Goal: Information Seeking & Learning: Find specific page/section

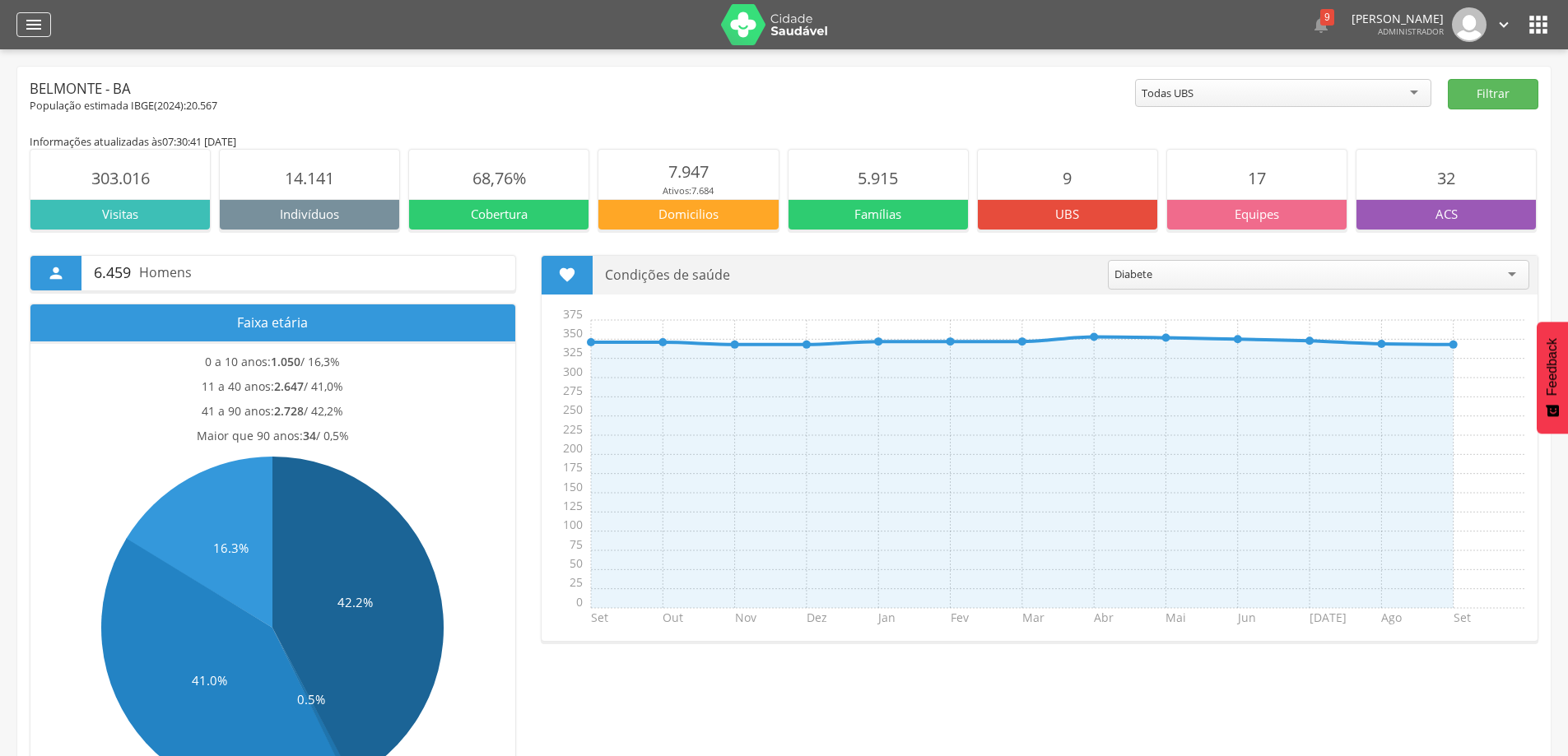
click at [21, 25] on div "" at bounding box center [34, 24] width 35 height 25
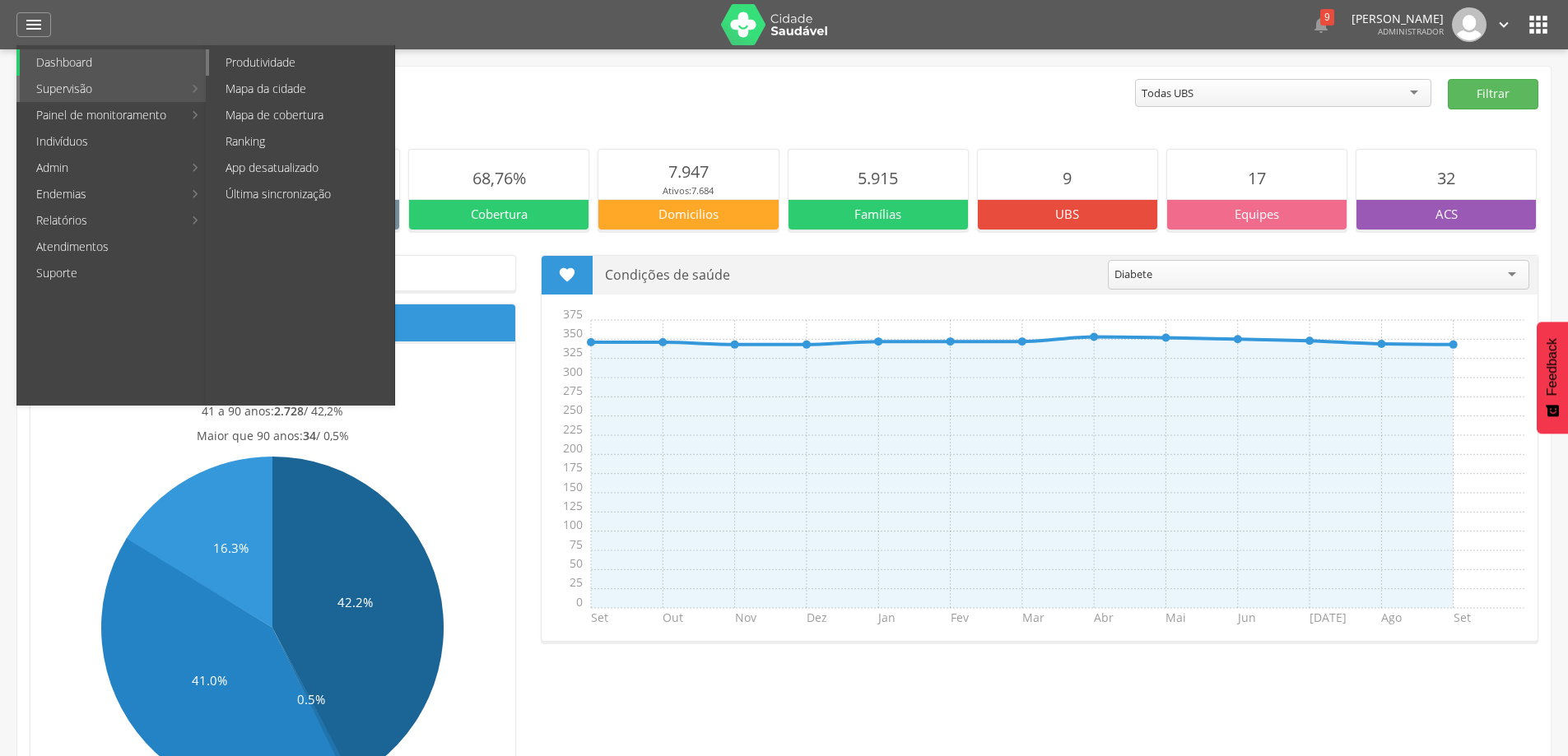
click at [241, 58] on link "Produtividade" at bounding box center [301, 63] width 185 height 27
type input "**********"
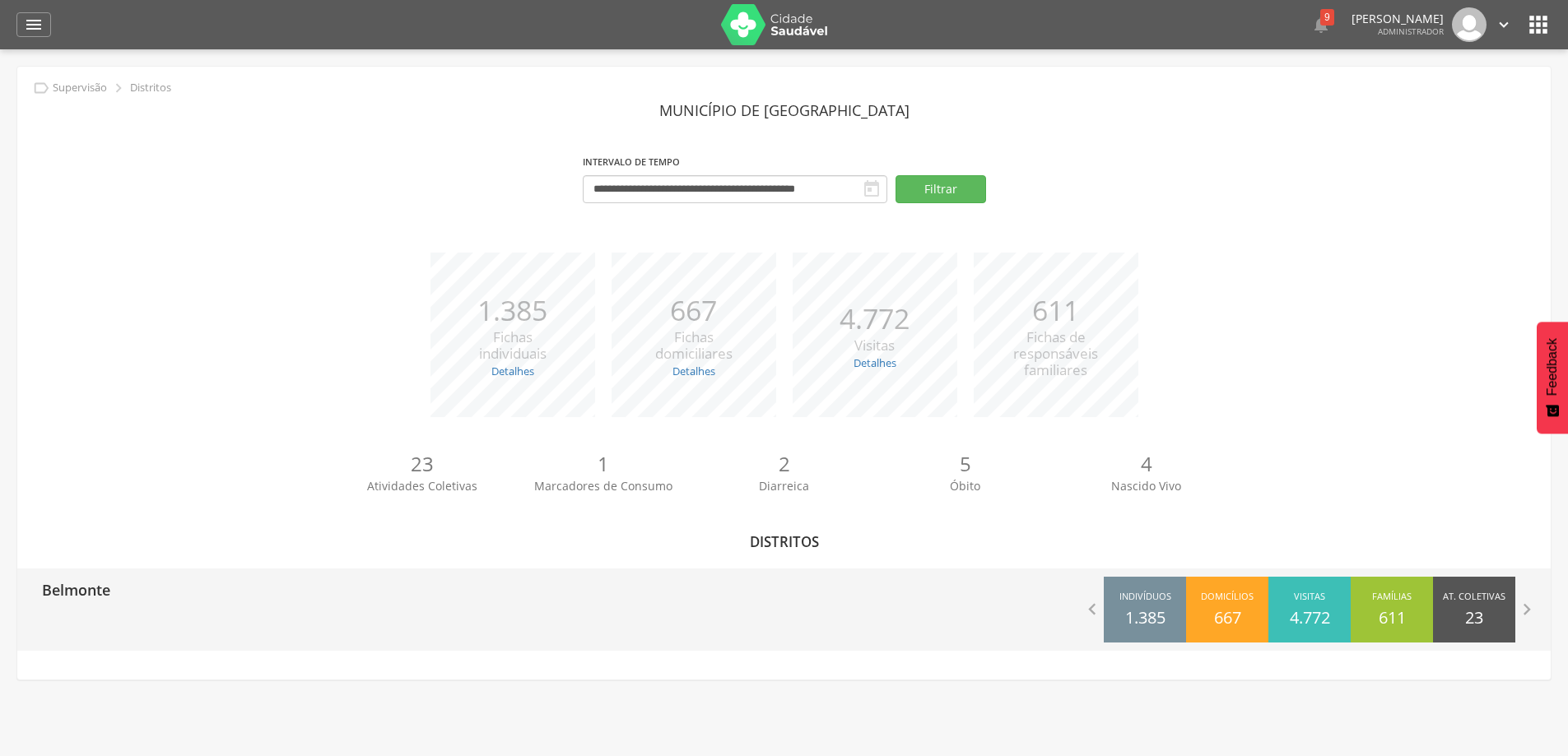
click at [87, 594] on p "Belmonte" at bounding box center [76, 586] width 68 height 33
type input "**********"
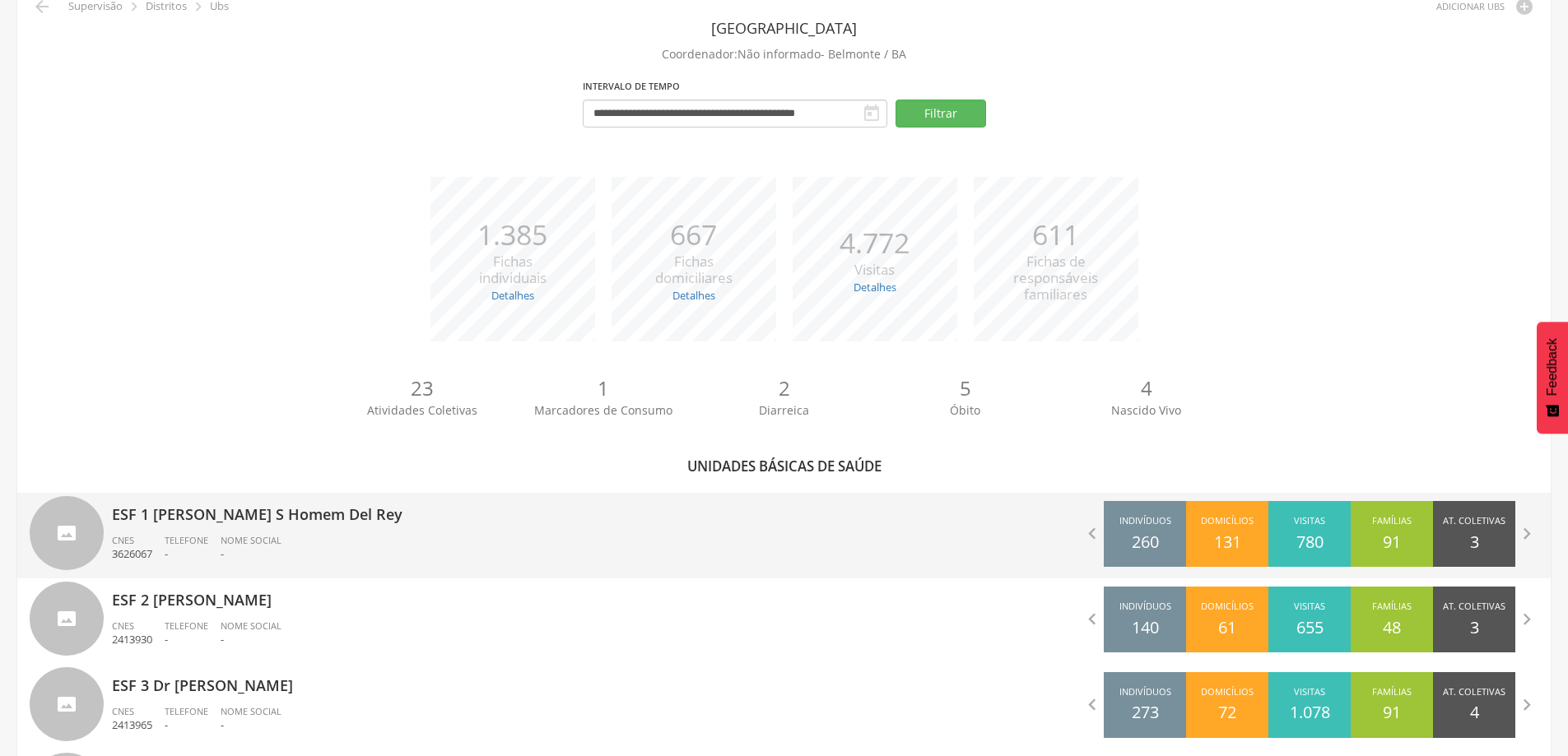
click at [294, 549] on div "Nome Social -" at bounding box center [258, 548] width 74 height 28
type input "**********"
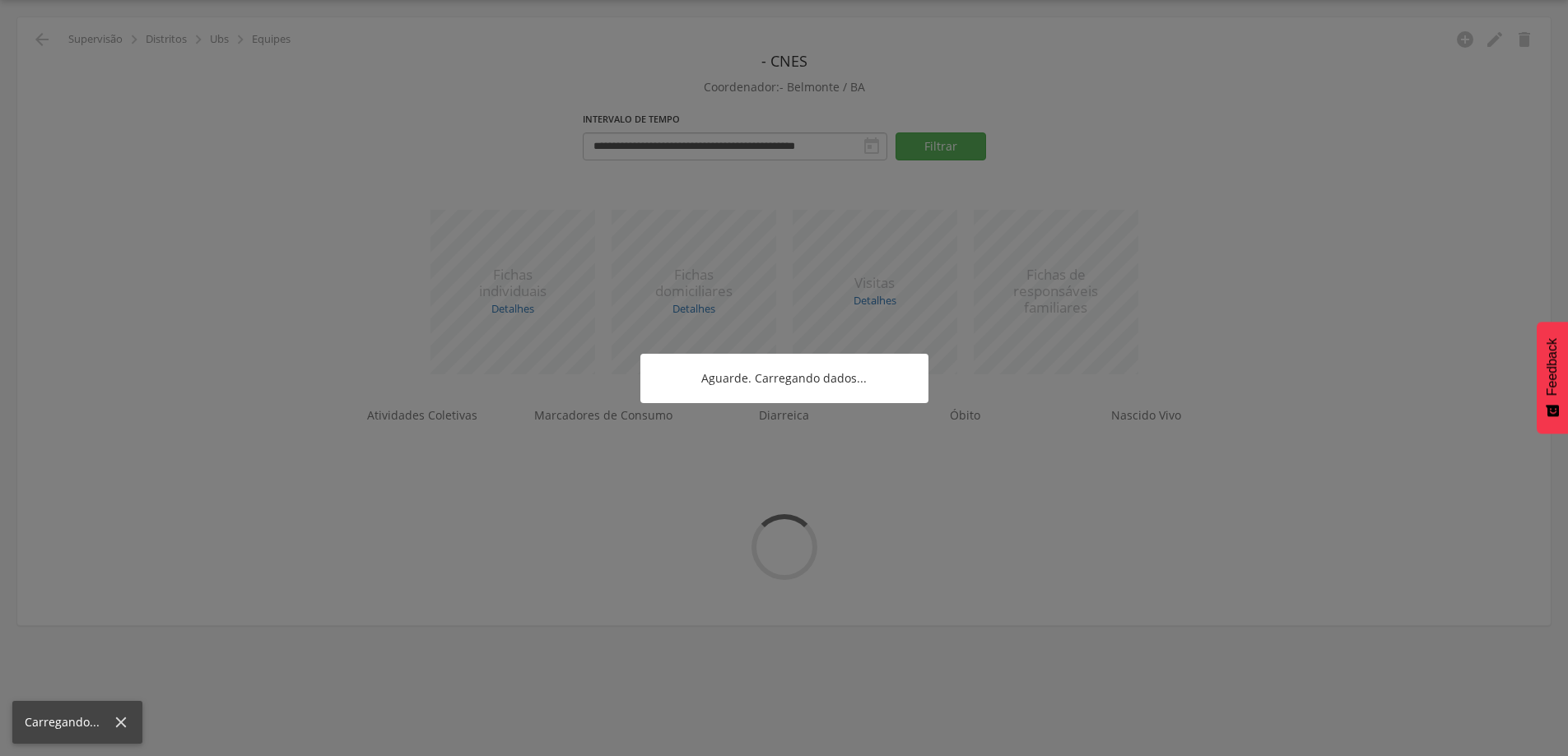
scroll to position [50, 0]
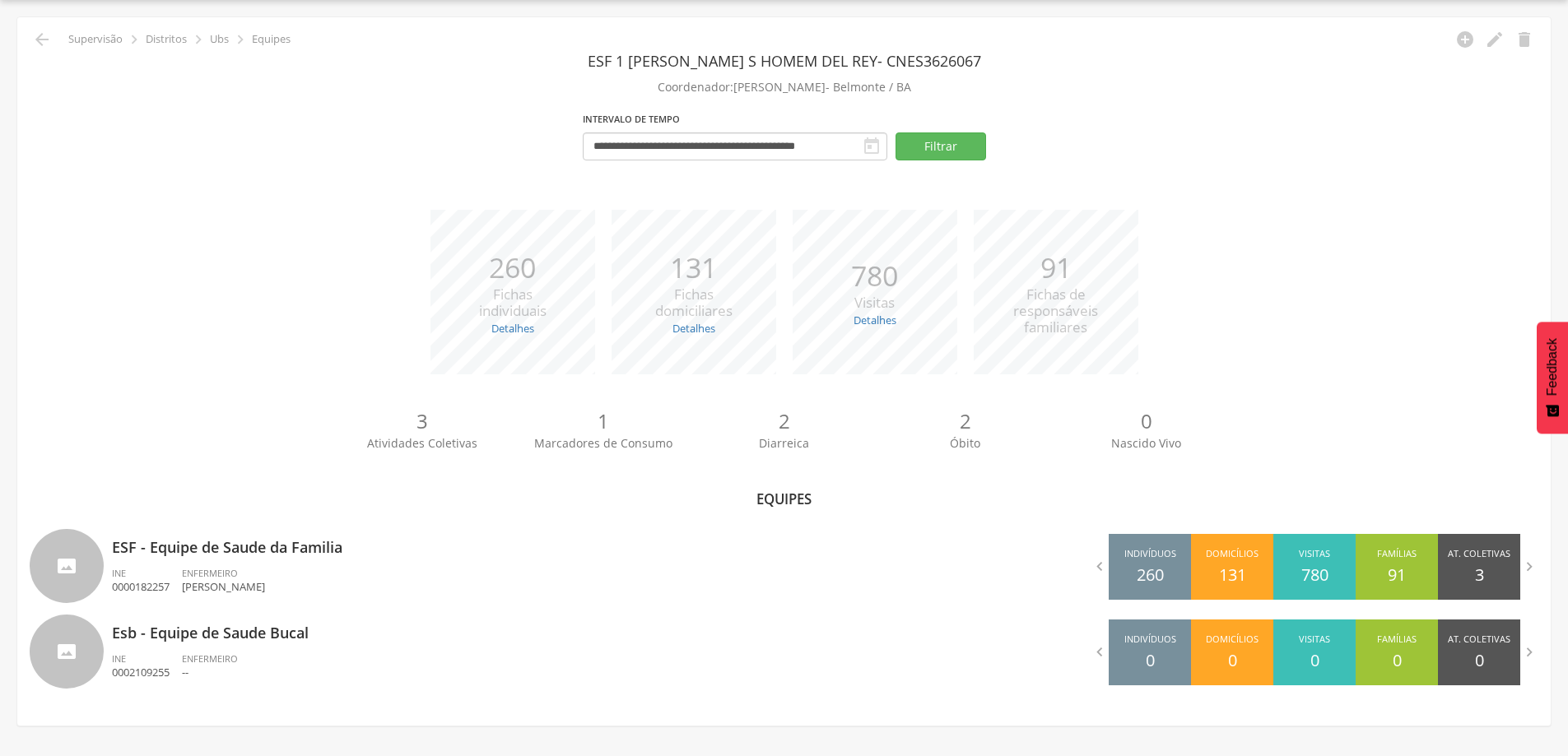
click at [295, 549] on p "ESF - Equipe de Saude da Familia" at bounding box center [442, 542] width 660 height 33
type input "**********"
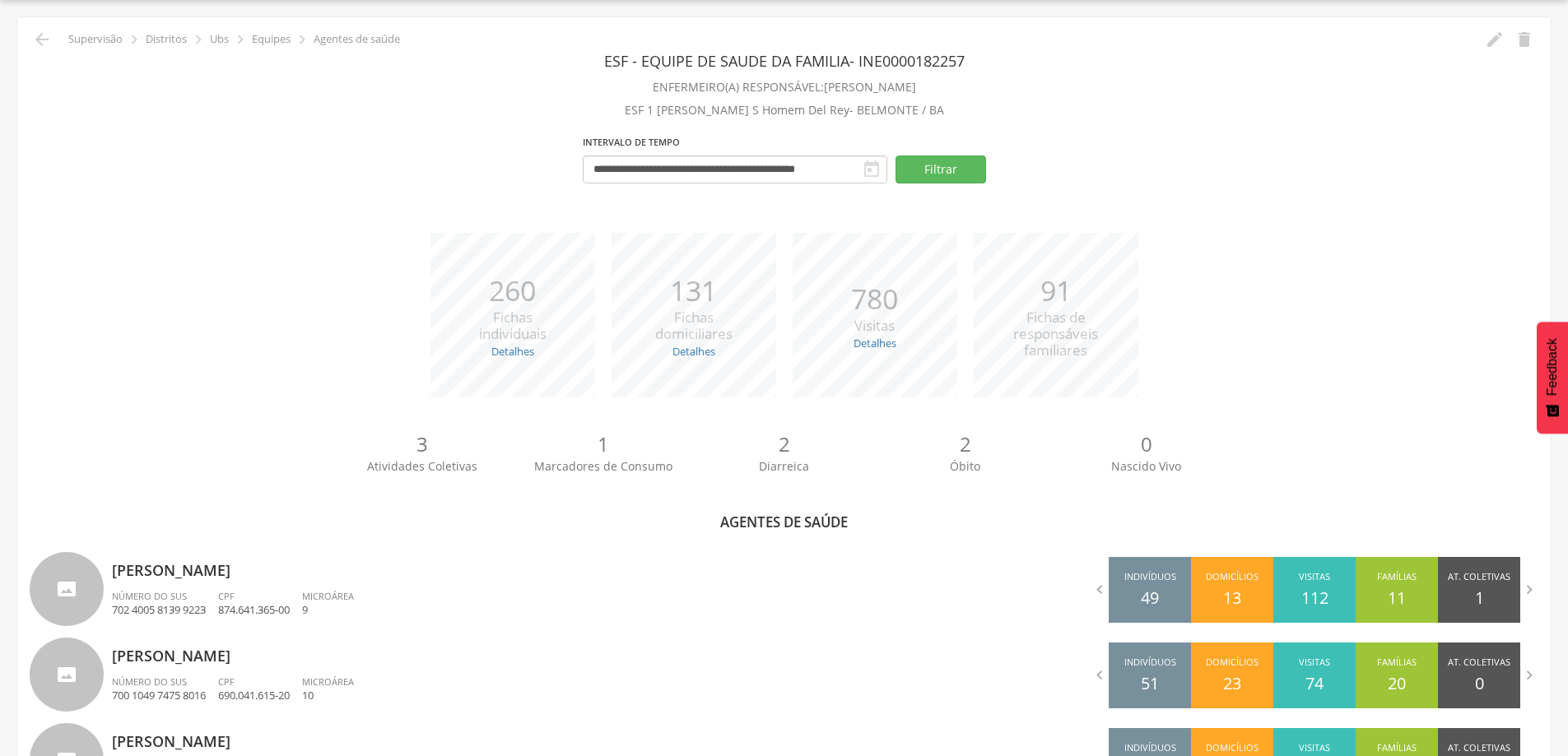
scroll to position [82, 0]
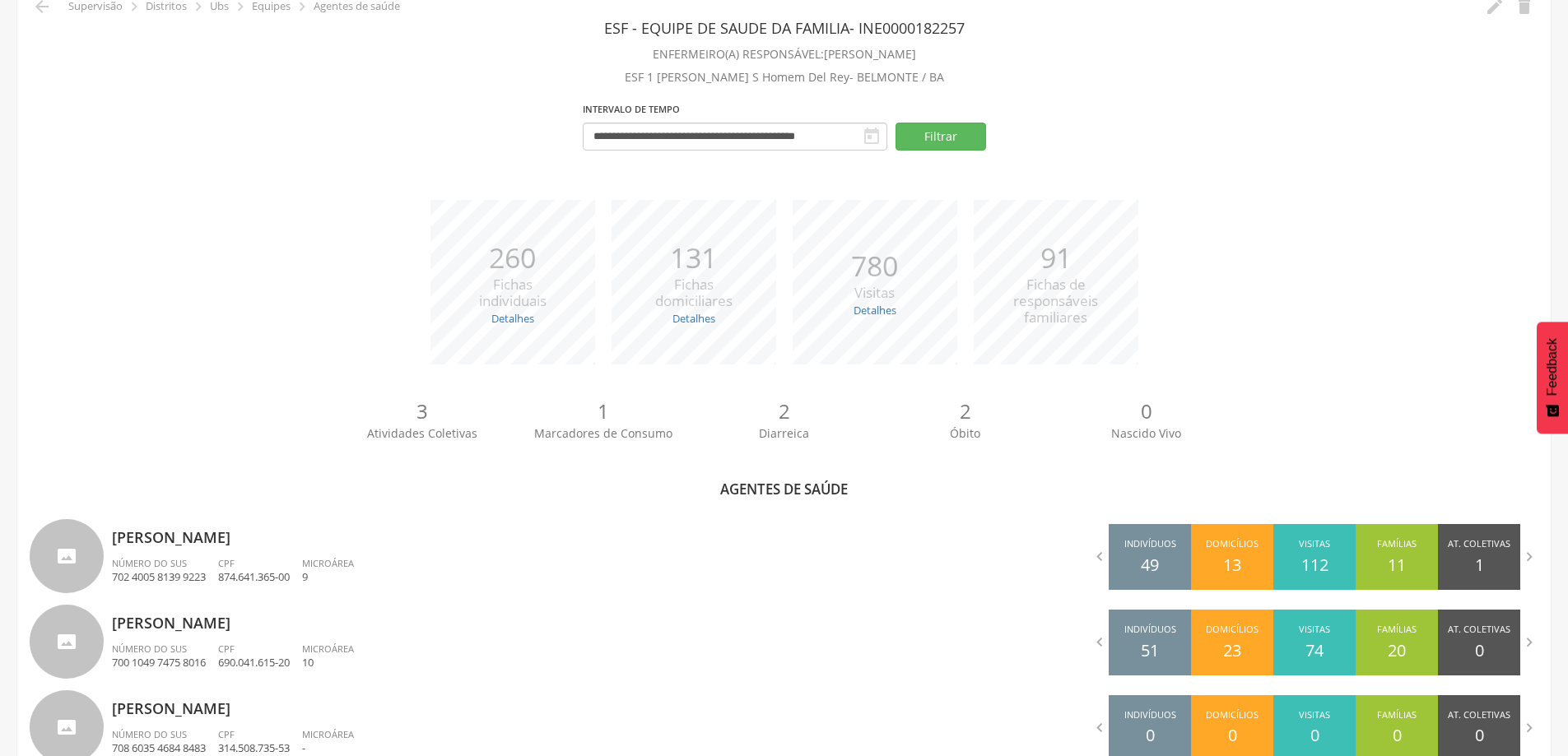
click at [295, 549] on div "[PERSON_NAME] Número do SUS 702 4005 8139 9223 CPF 874.641.365-00 Microárea 9" at bounding box center [442, 558] width 660 height 86
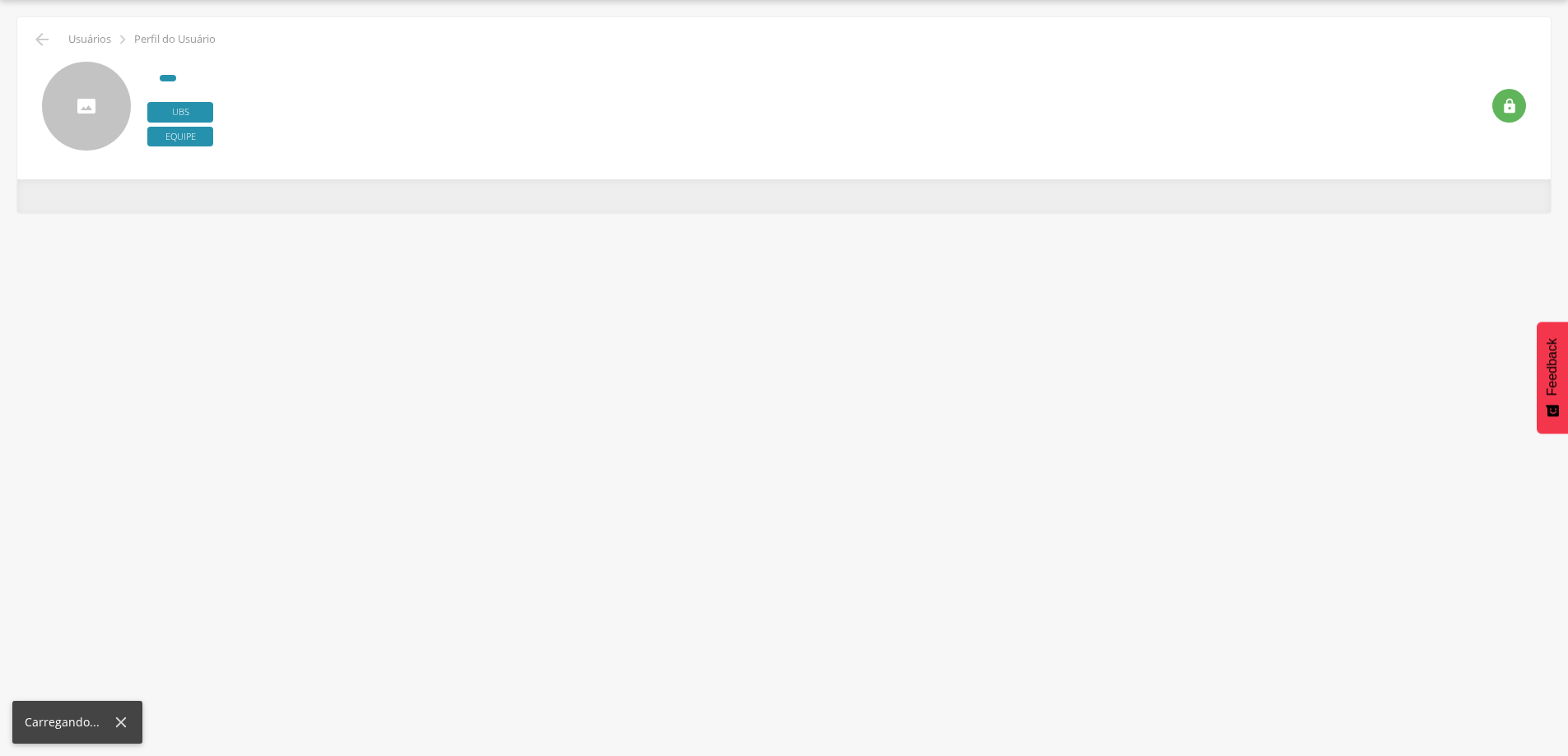
scroll to position [50, 0]
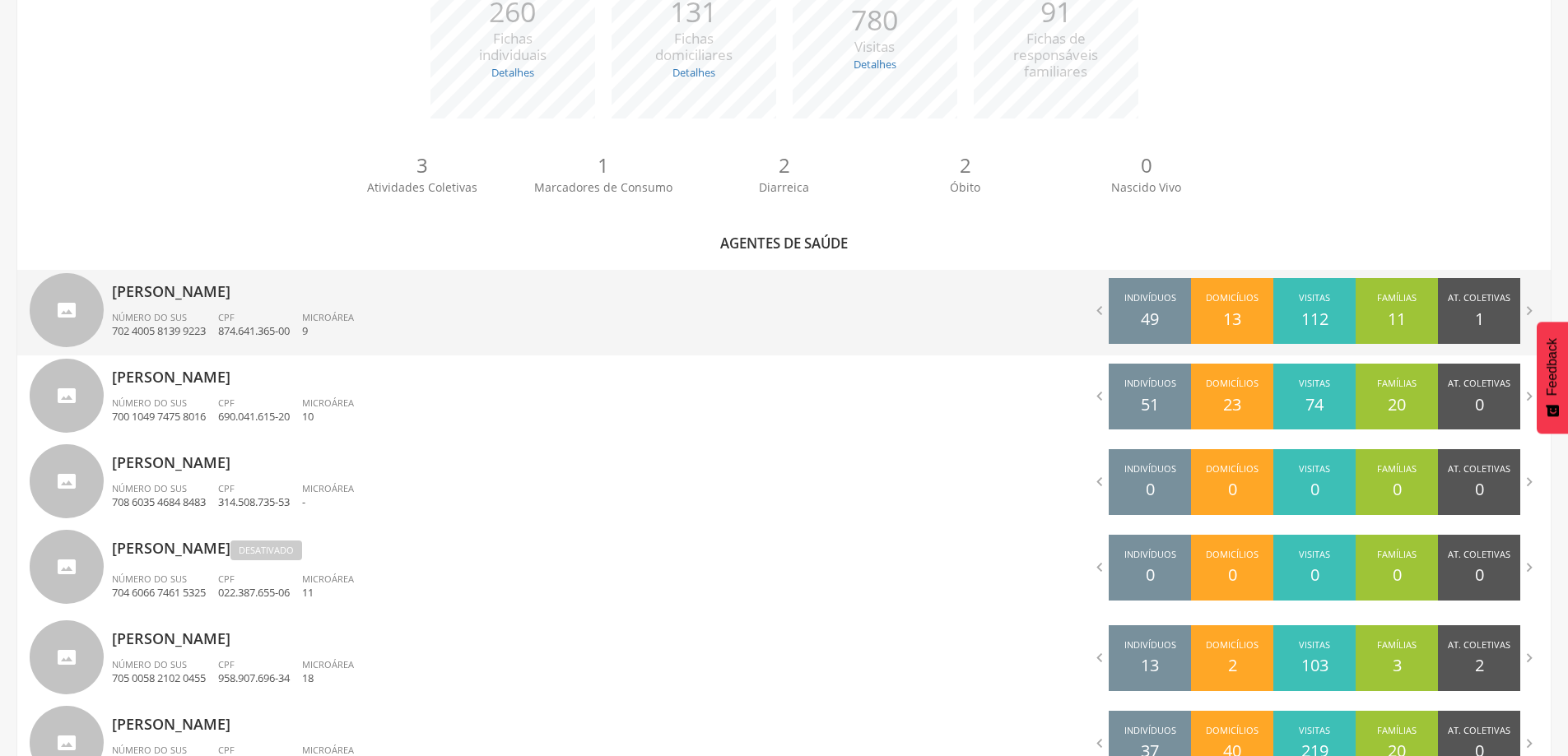
scroll to position [329, 0]
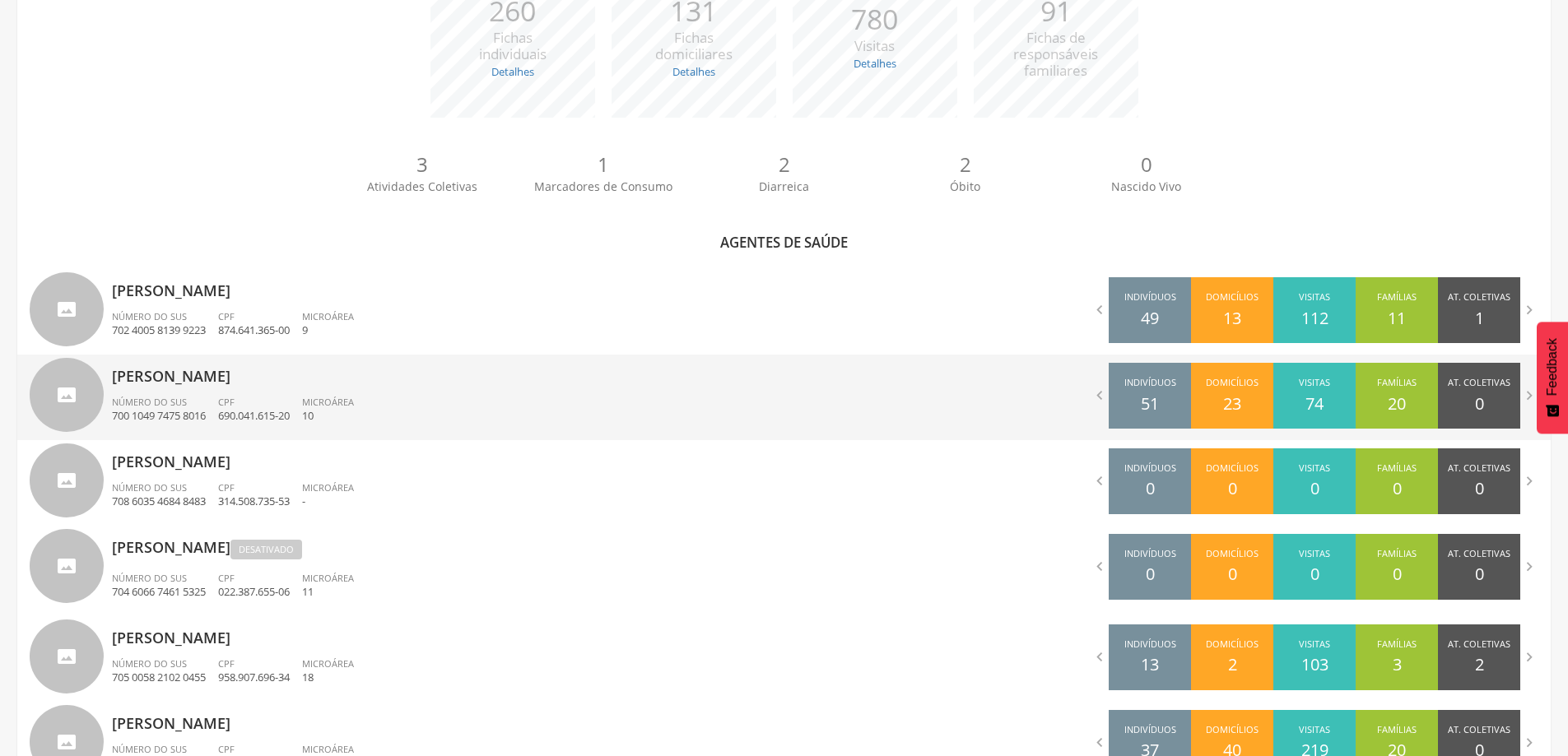
click at [213, 380] on p "[PERSON_NAME]" at bounding box center [442, 371] width 660 height 33
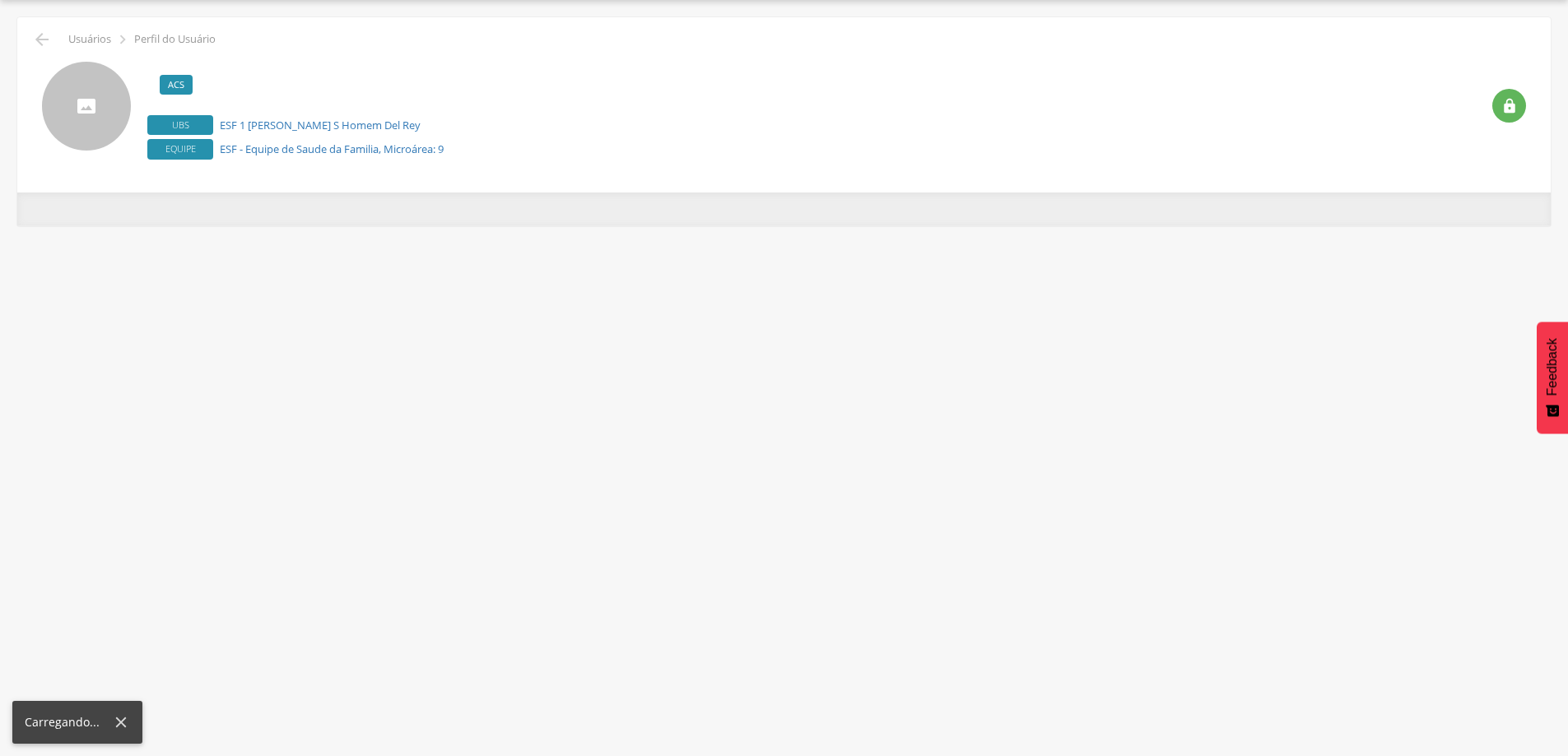
scroll to position [50, 0]
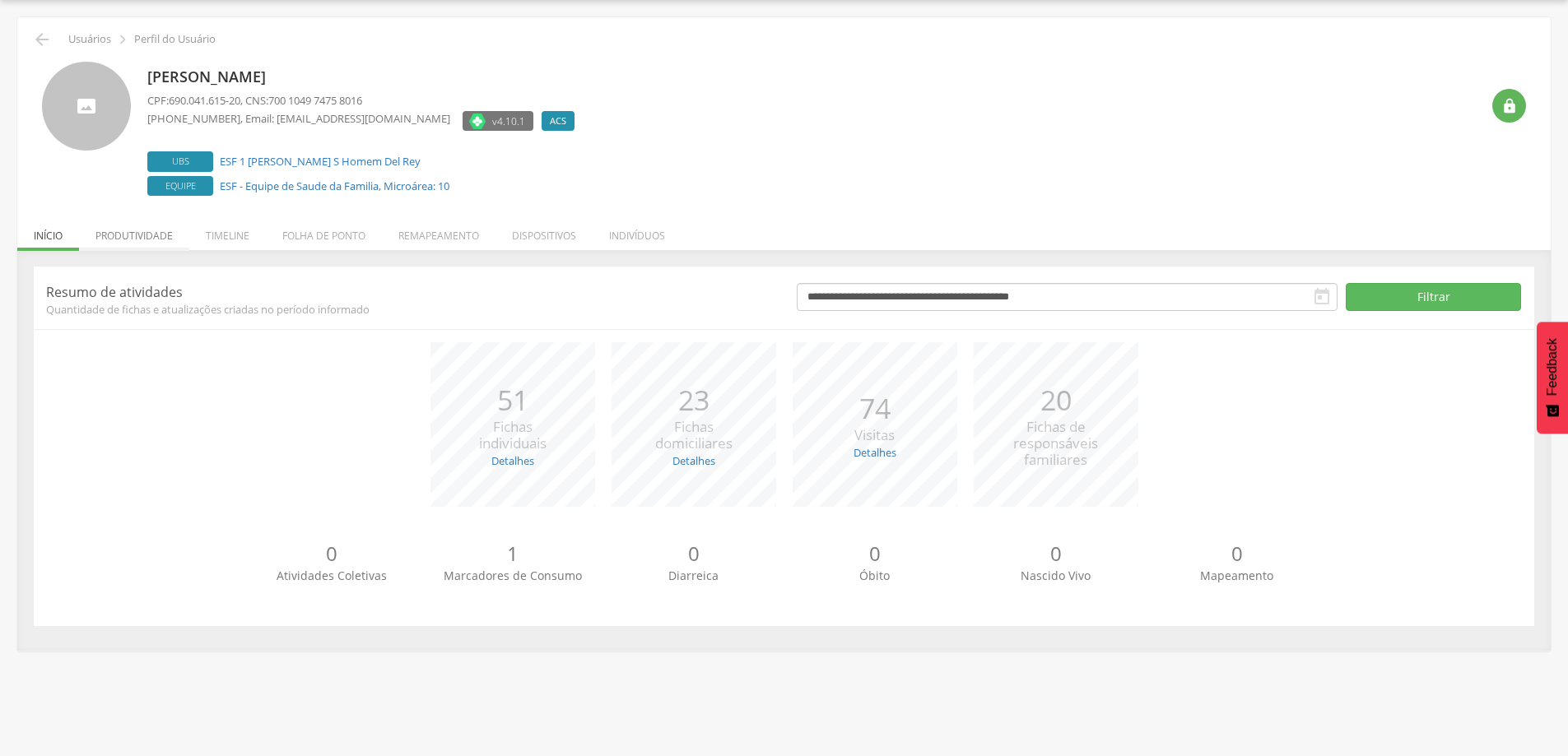
click at [122, 235] on li "Produtividade" at bounding box center [134, 232] width 110 height 39
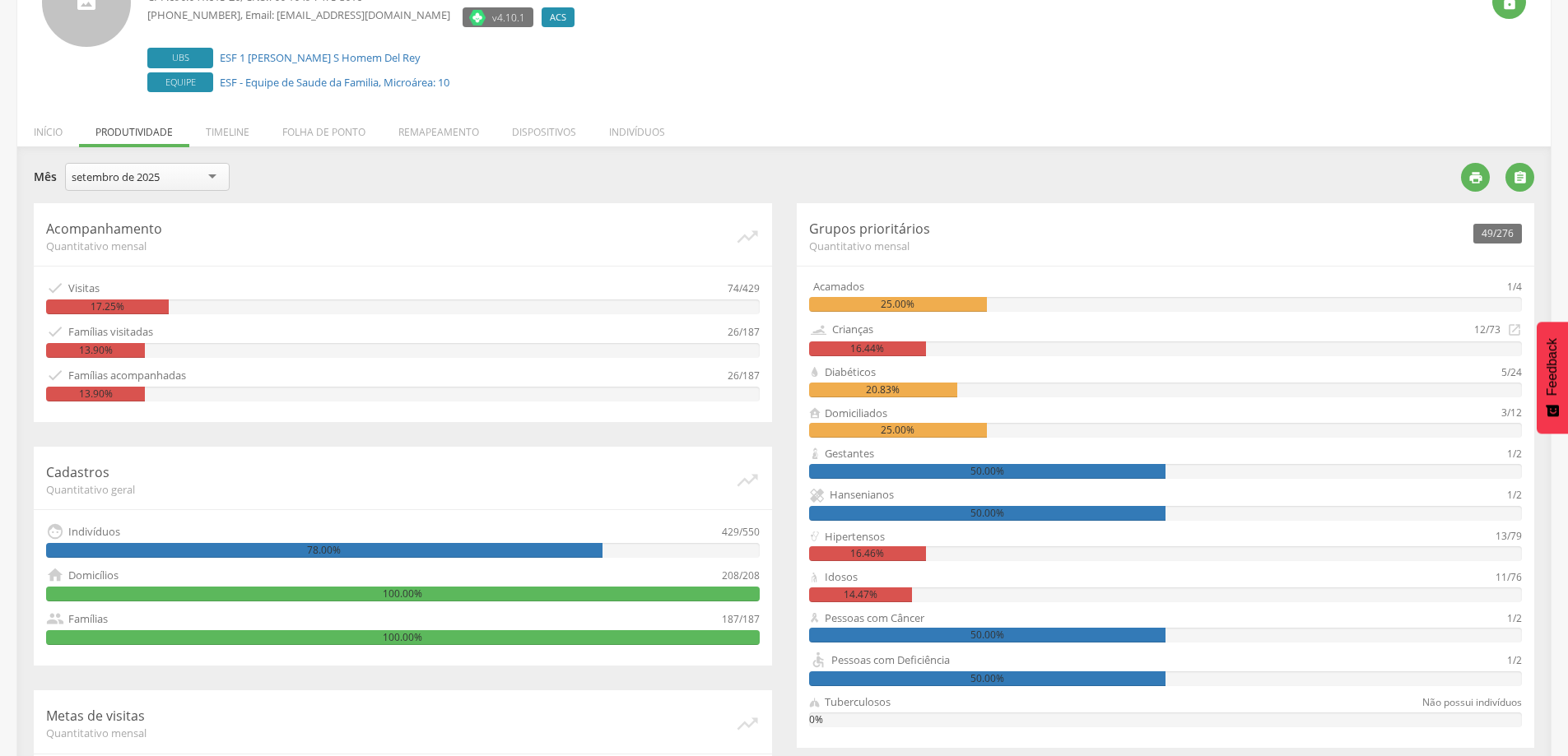
scroll to position [0, 0]
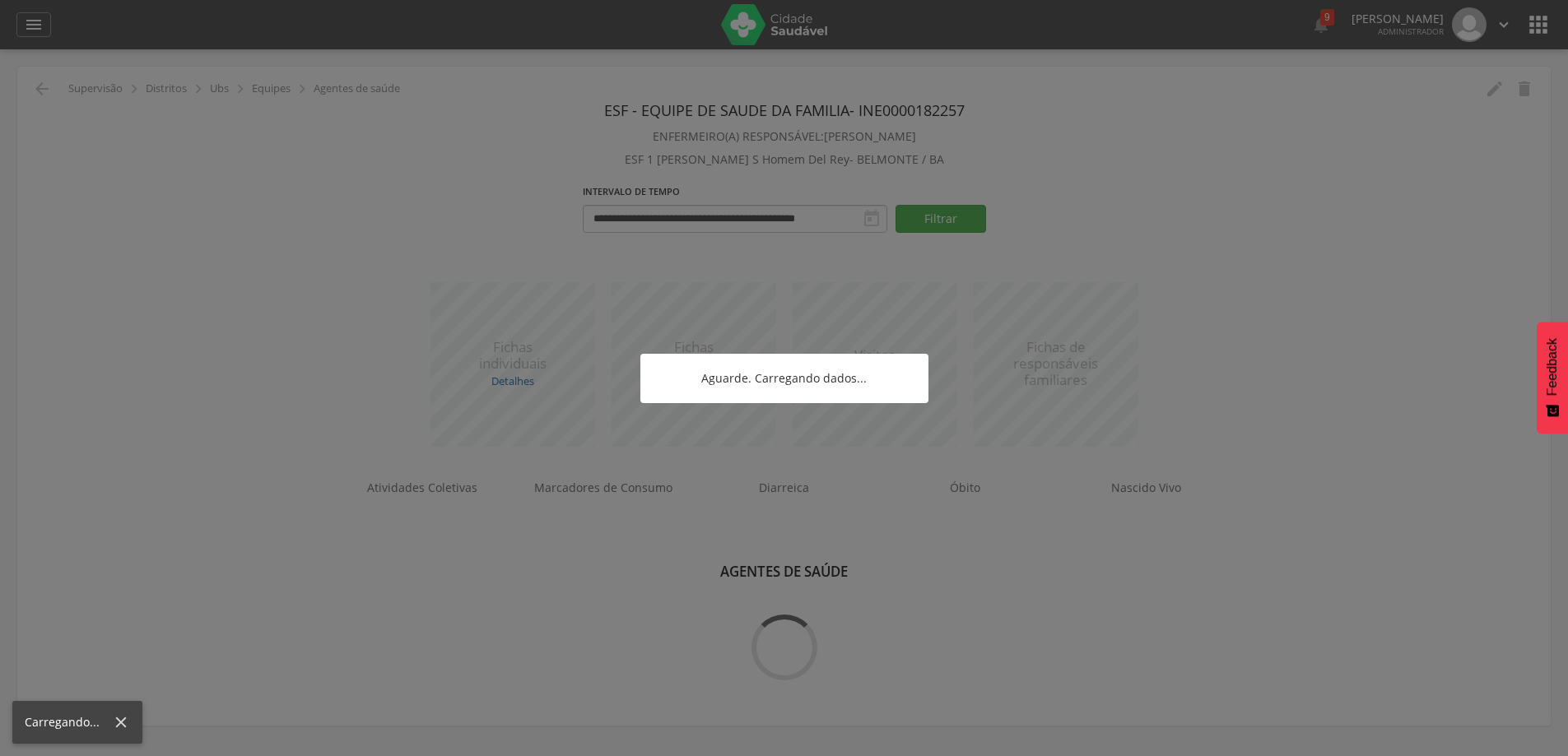
scroll to position [50, 0]
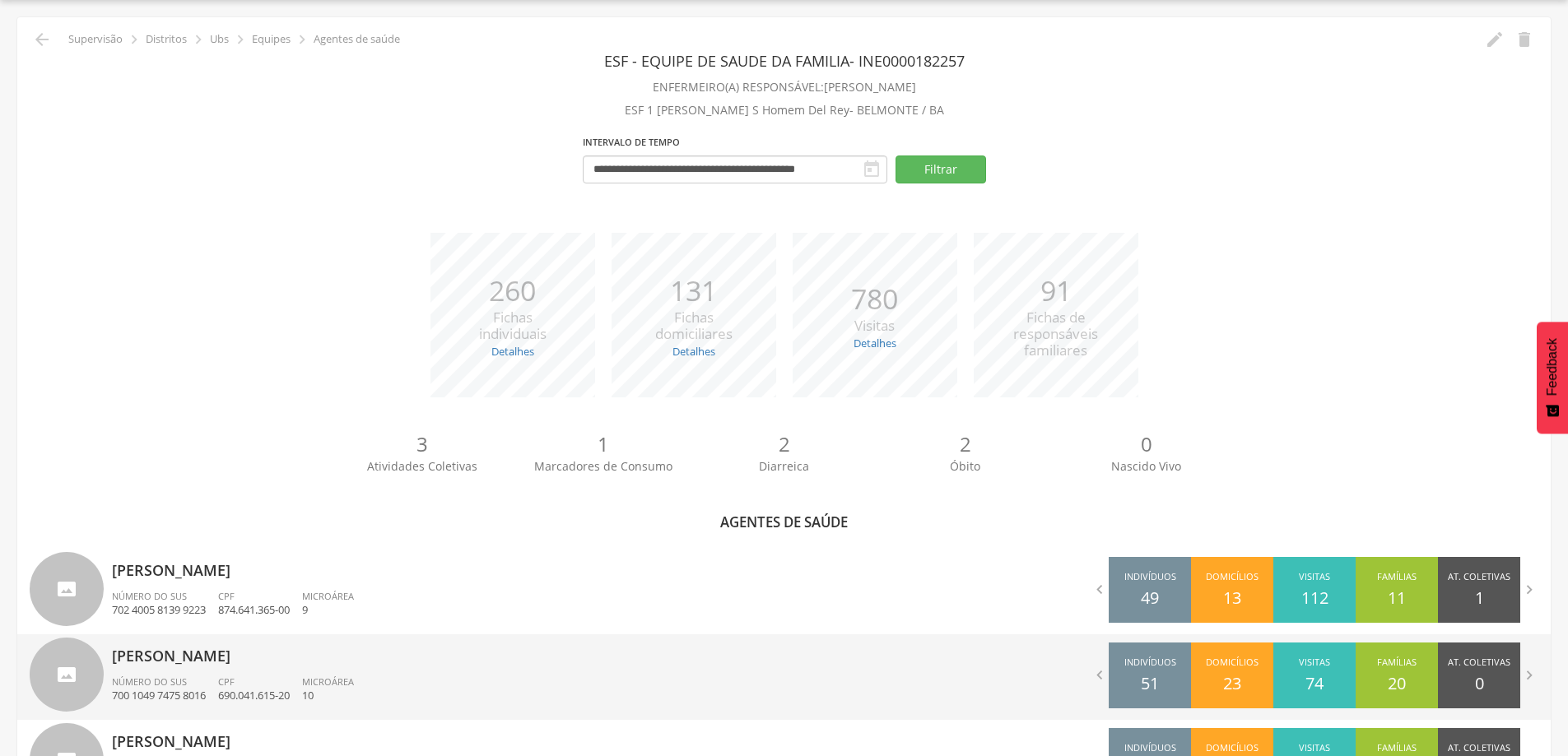
click at [192, 657] on p "[PERSON_NAME]" at bounding box center [442, 651] width 660 height 33
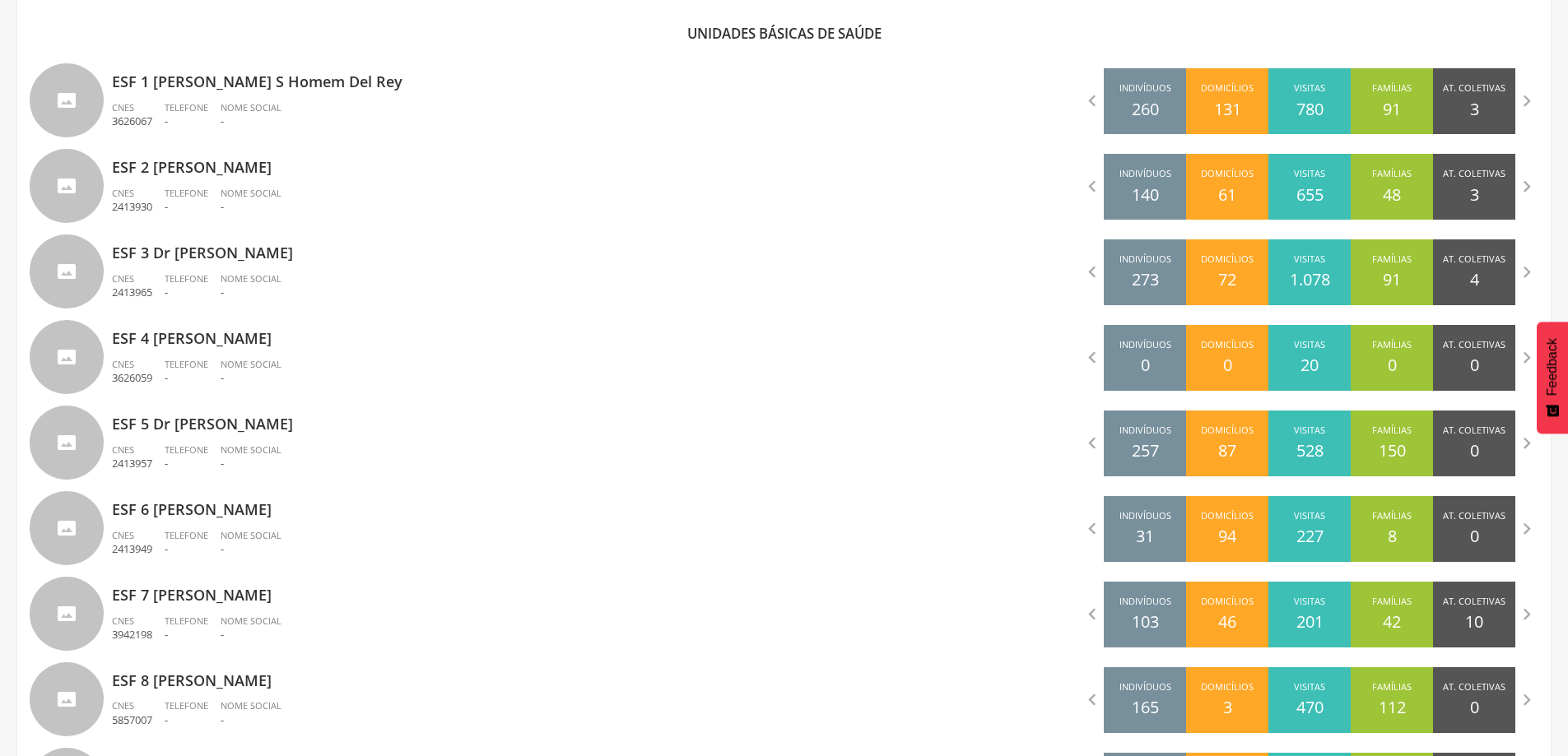
scroll to position [543, 0]
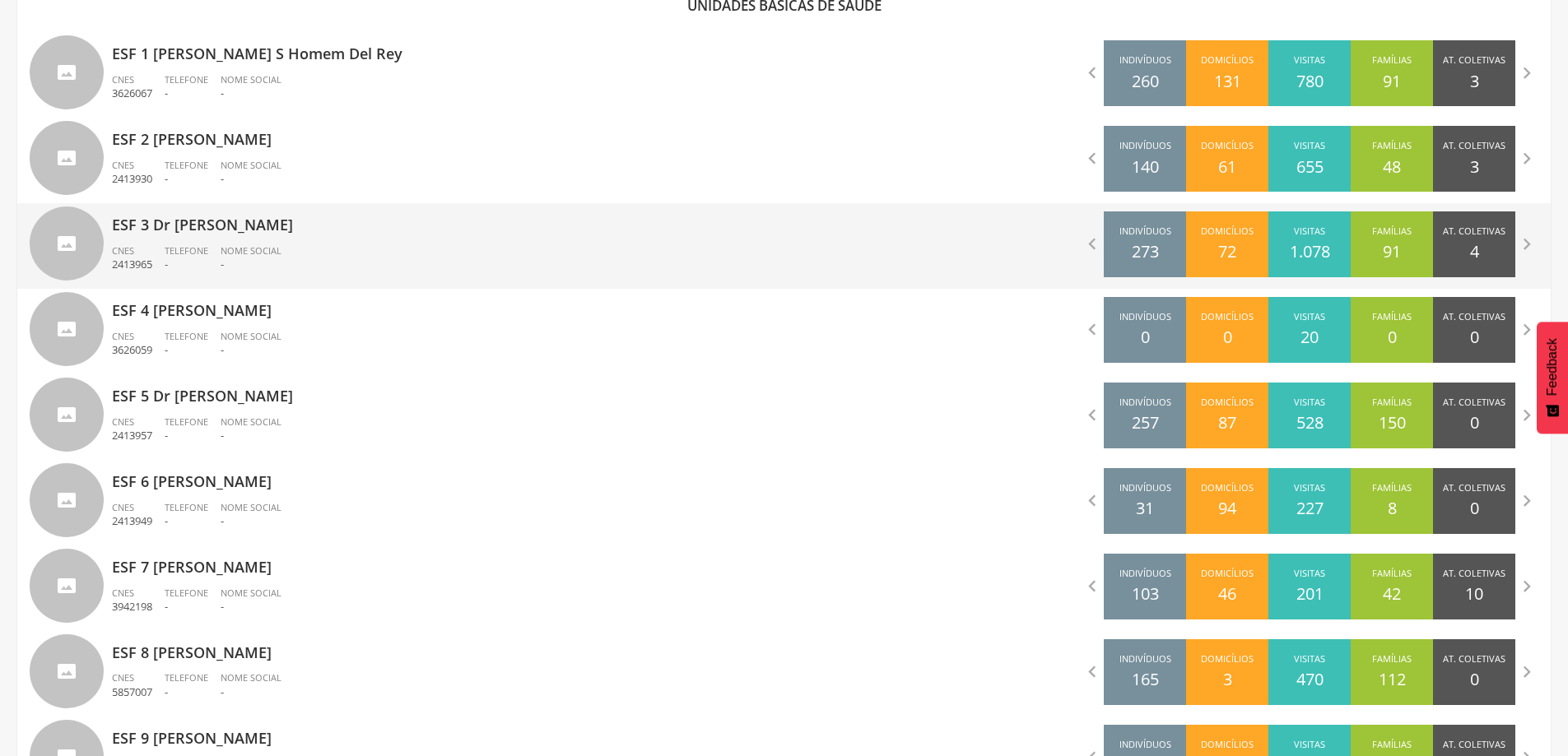
click at [232, 232] on p "ESF 3 Dr [PERSON_NAME]" at bounding box center [442, 220] width 660 height 33
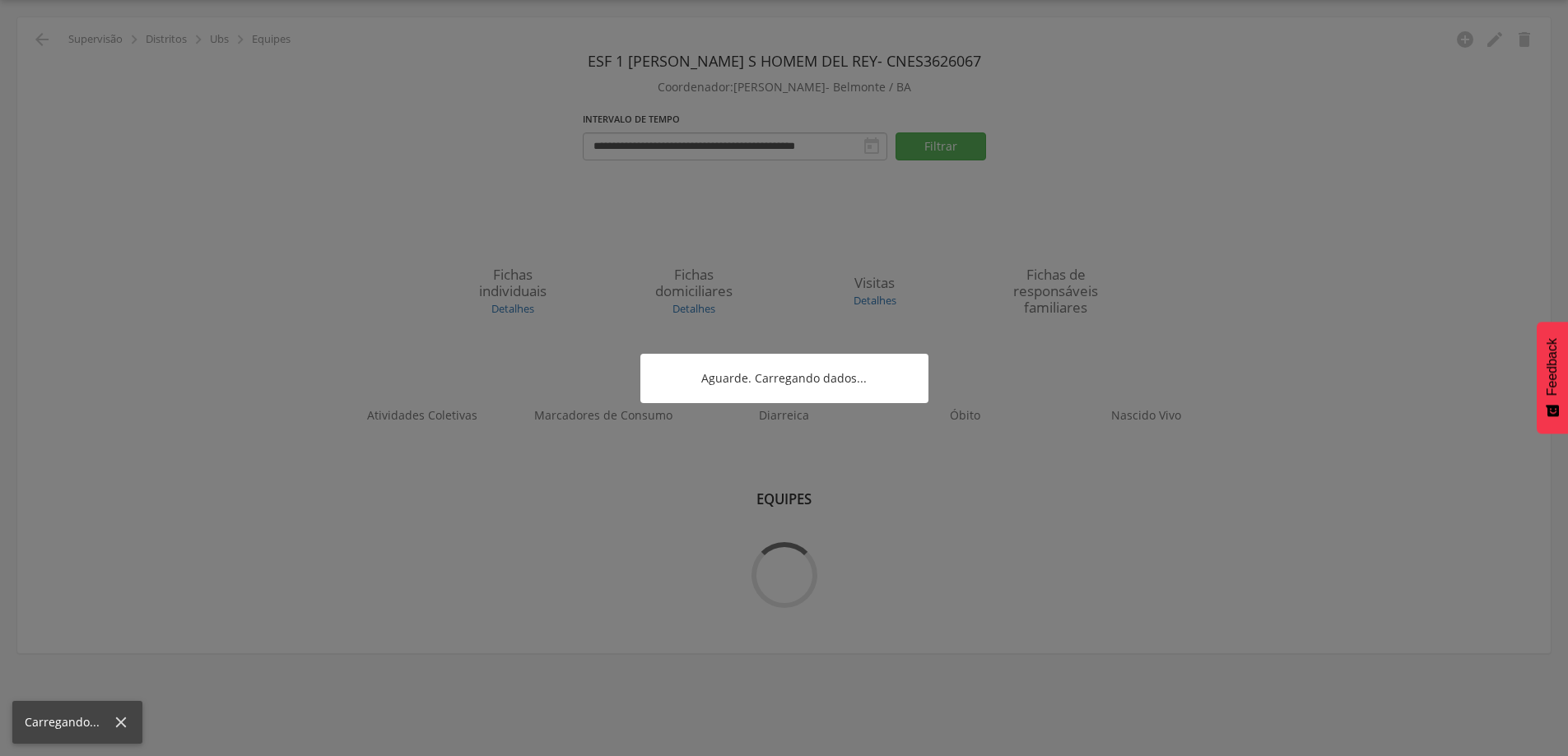
scroll to position [50, 0]
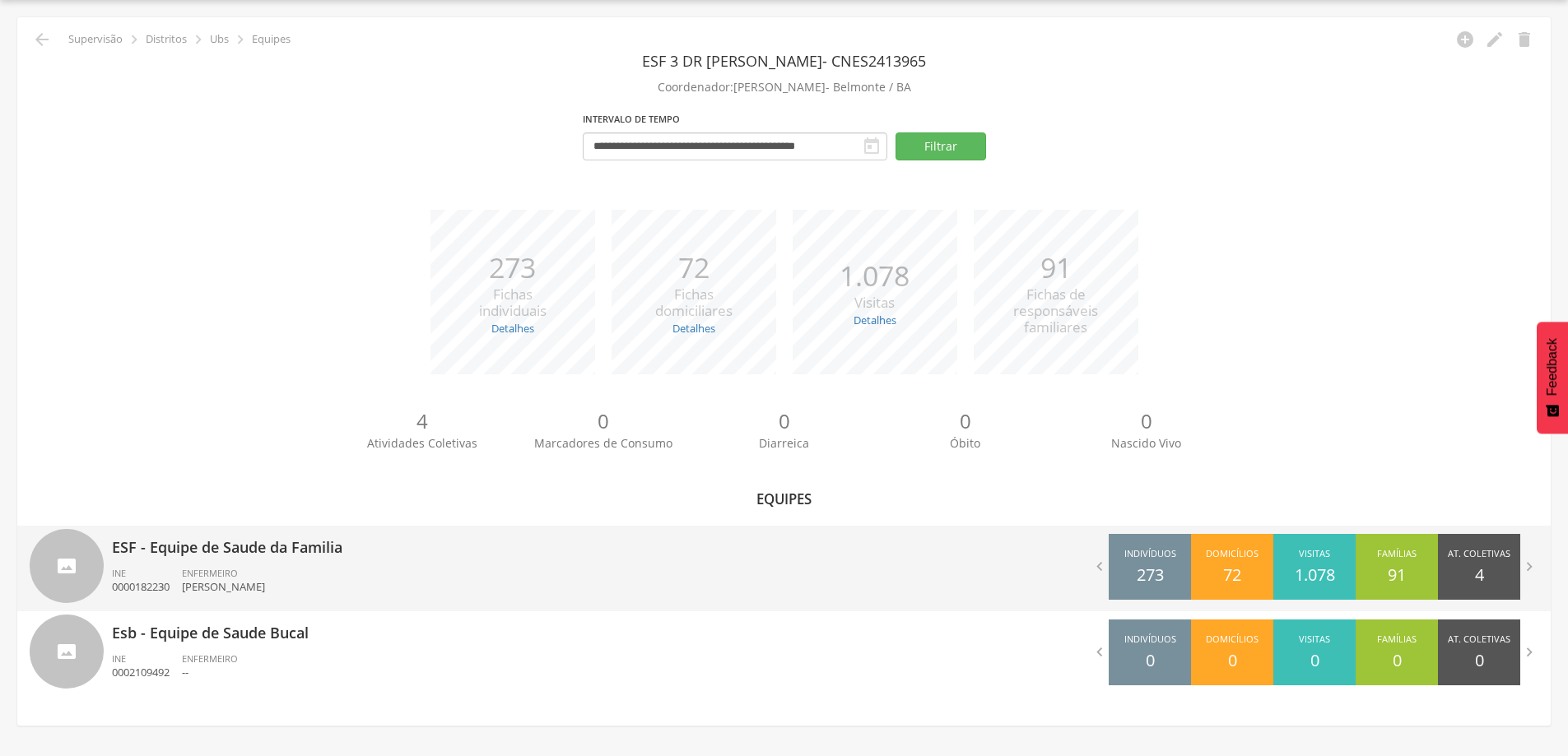
click at [238, 576] on span "ENFERMEIRO" at bounding box center [210, 573] width 56 height 12
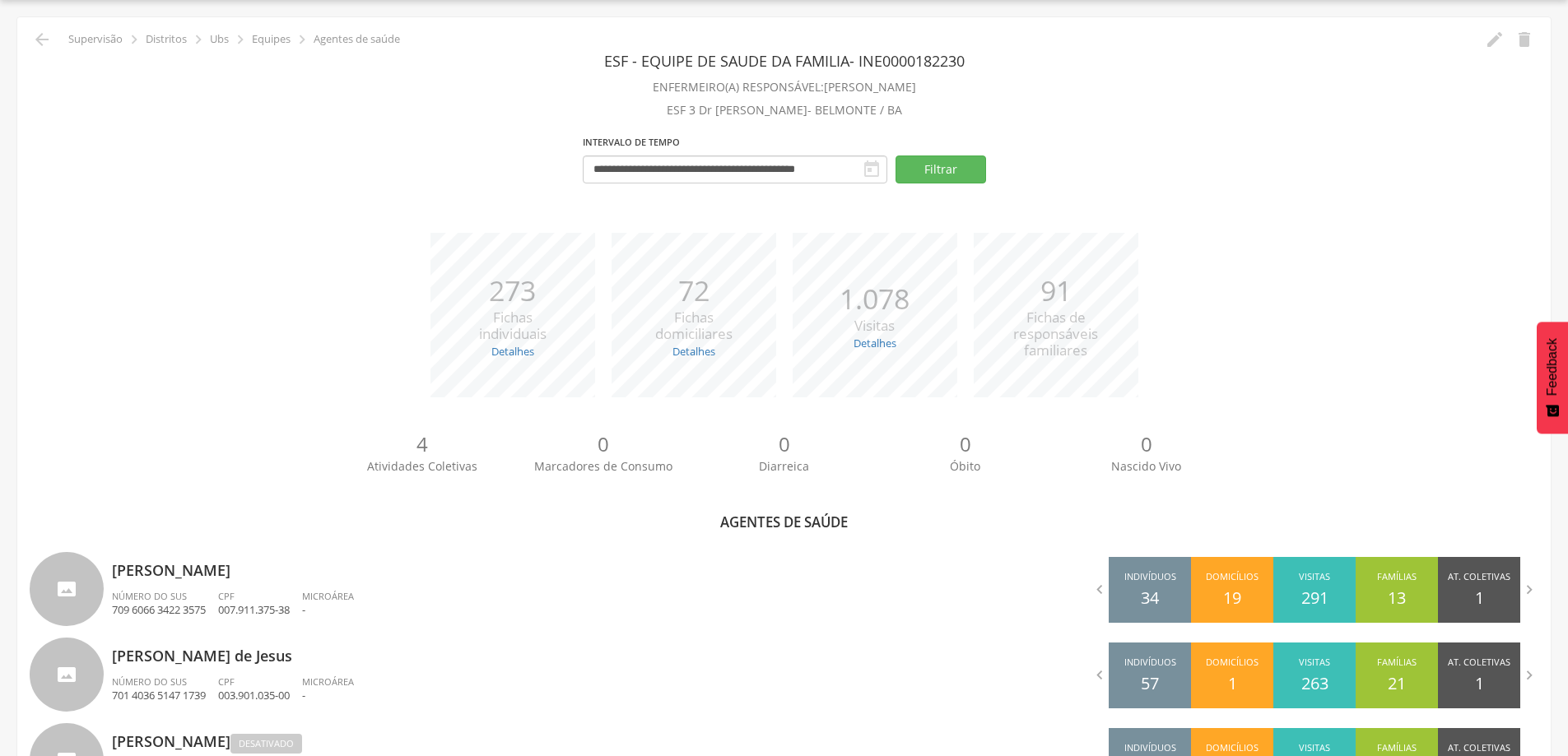
scroll to position [305, 0]
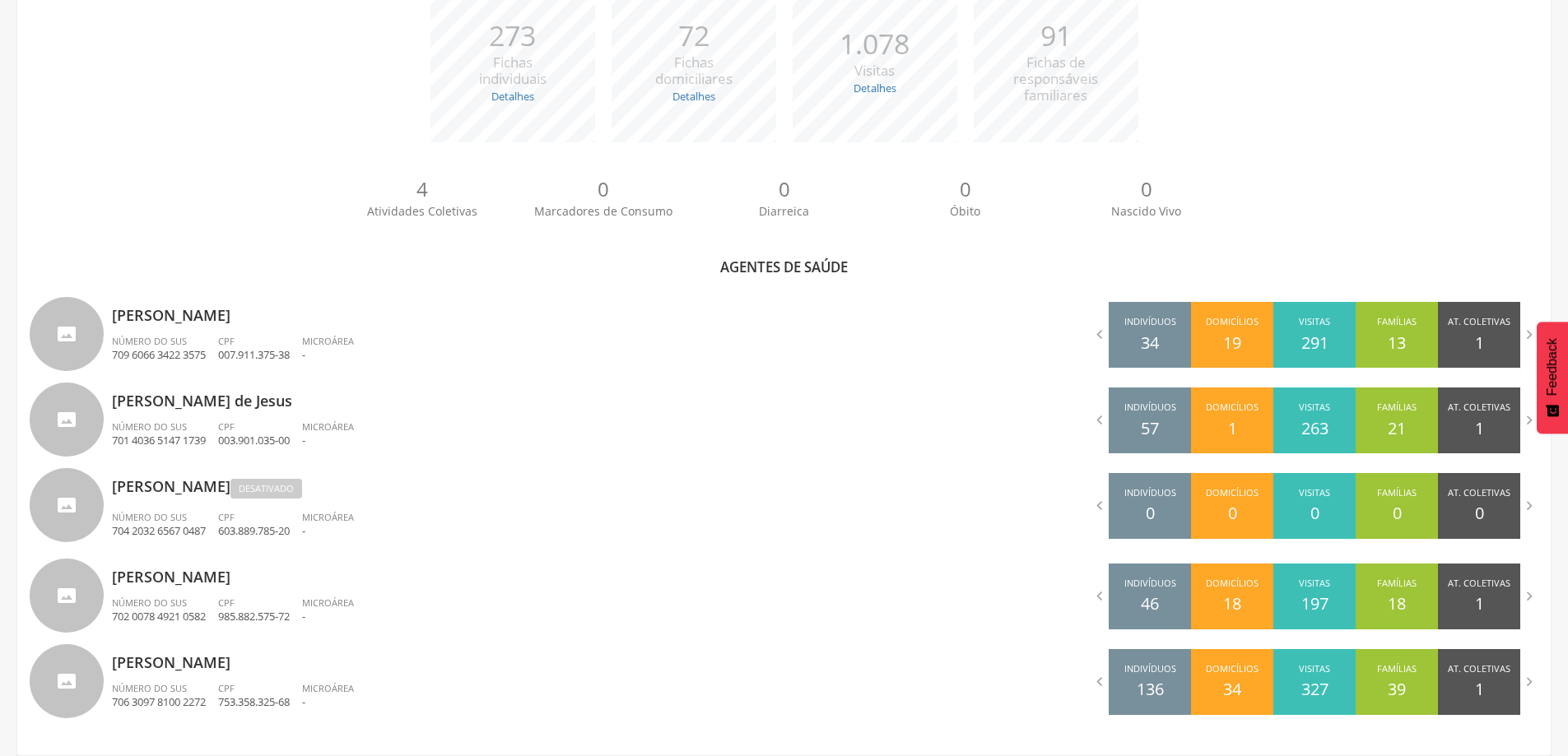
scroll to position [50, 0]
